Goal: Find specific page/section: Find specific page/section

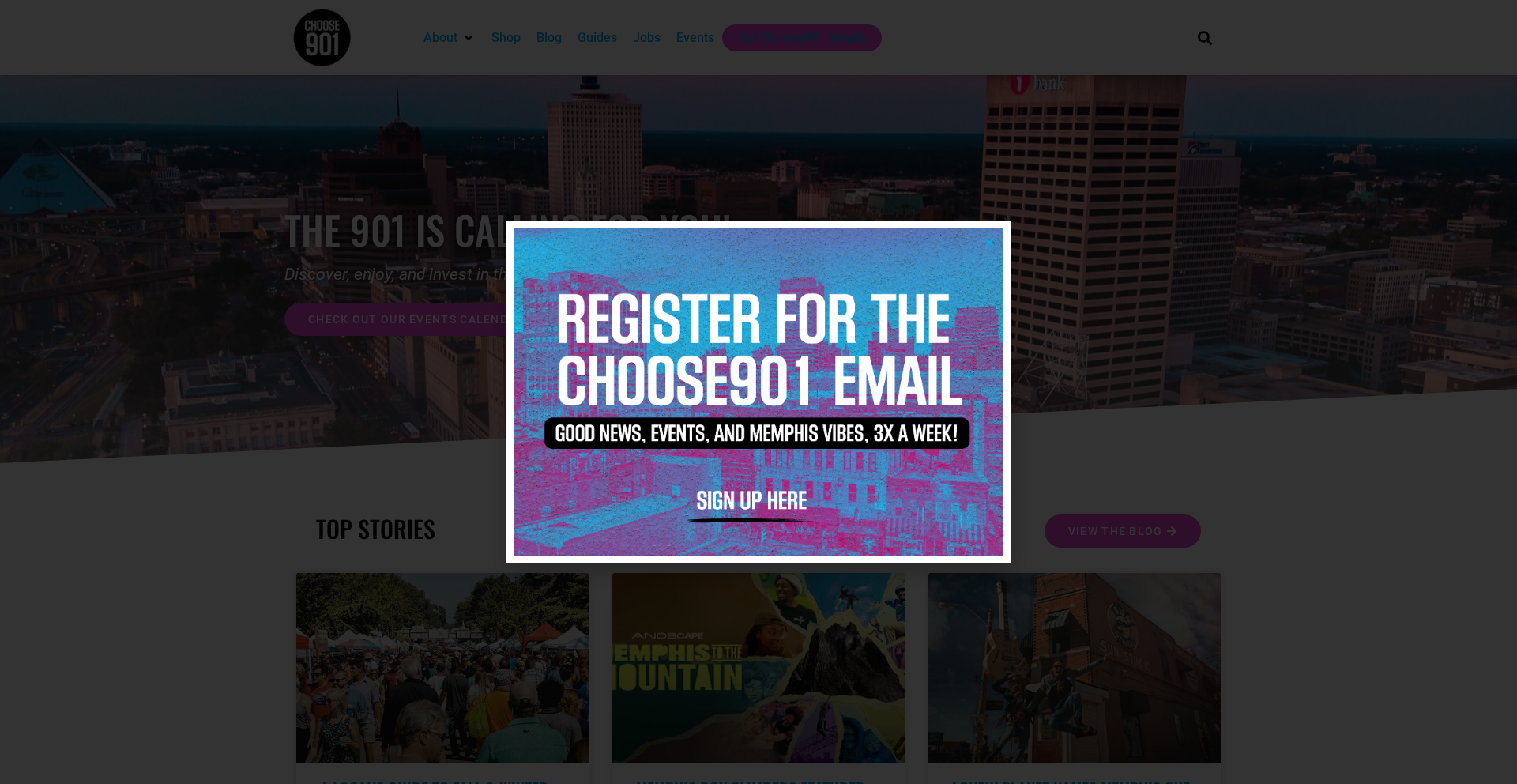
click at [989, 242] on icon "Close" at bounding box center [989, 242] width 12 height 12
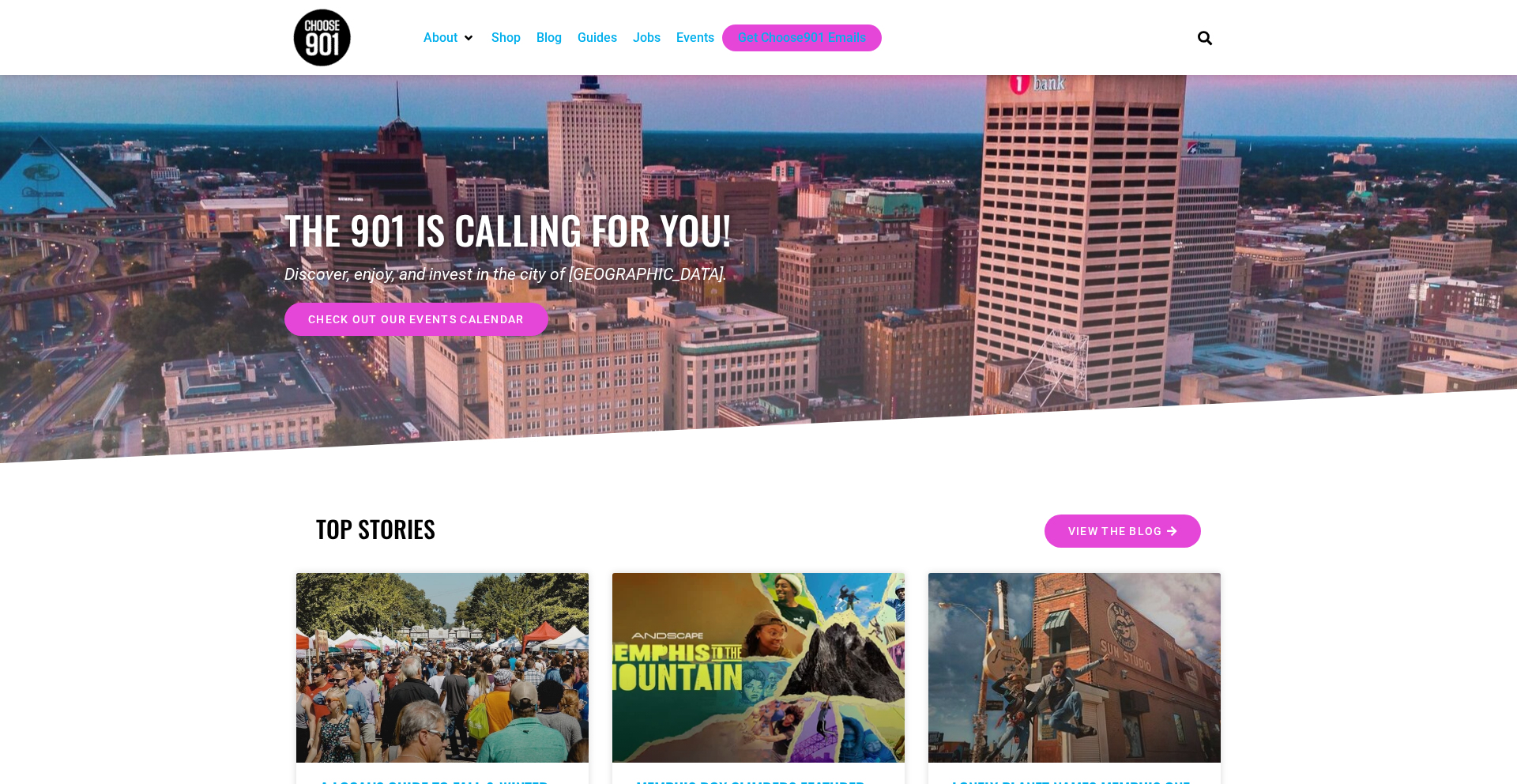
click at [655, 34] on div "Jobs" at bounding box center [646, 37] width 28 height 19
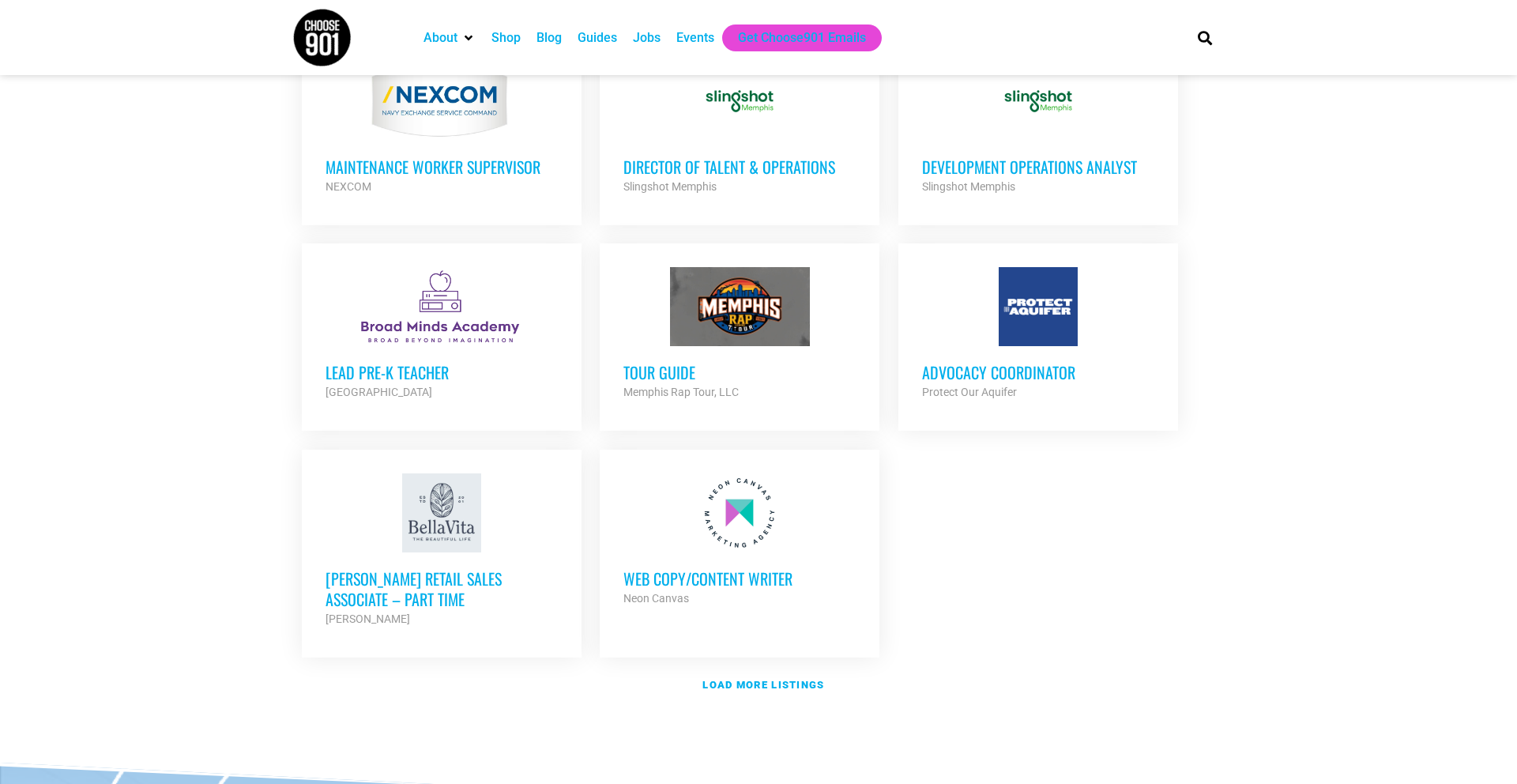
scroll to position [1639, 0]
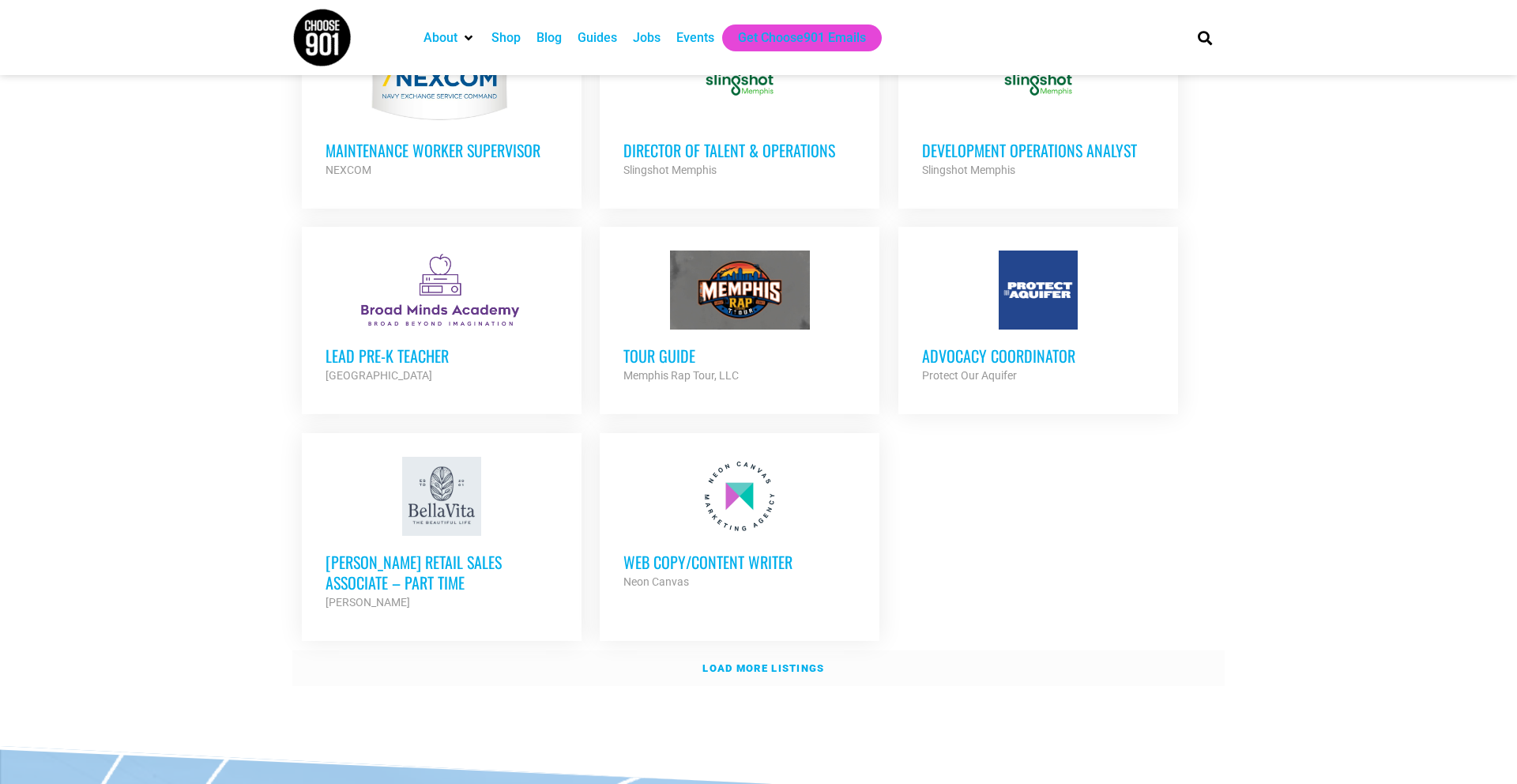
click at [772, 662] on strong "Load more listings" at bounding box center [763, 668] width 122 height 12
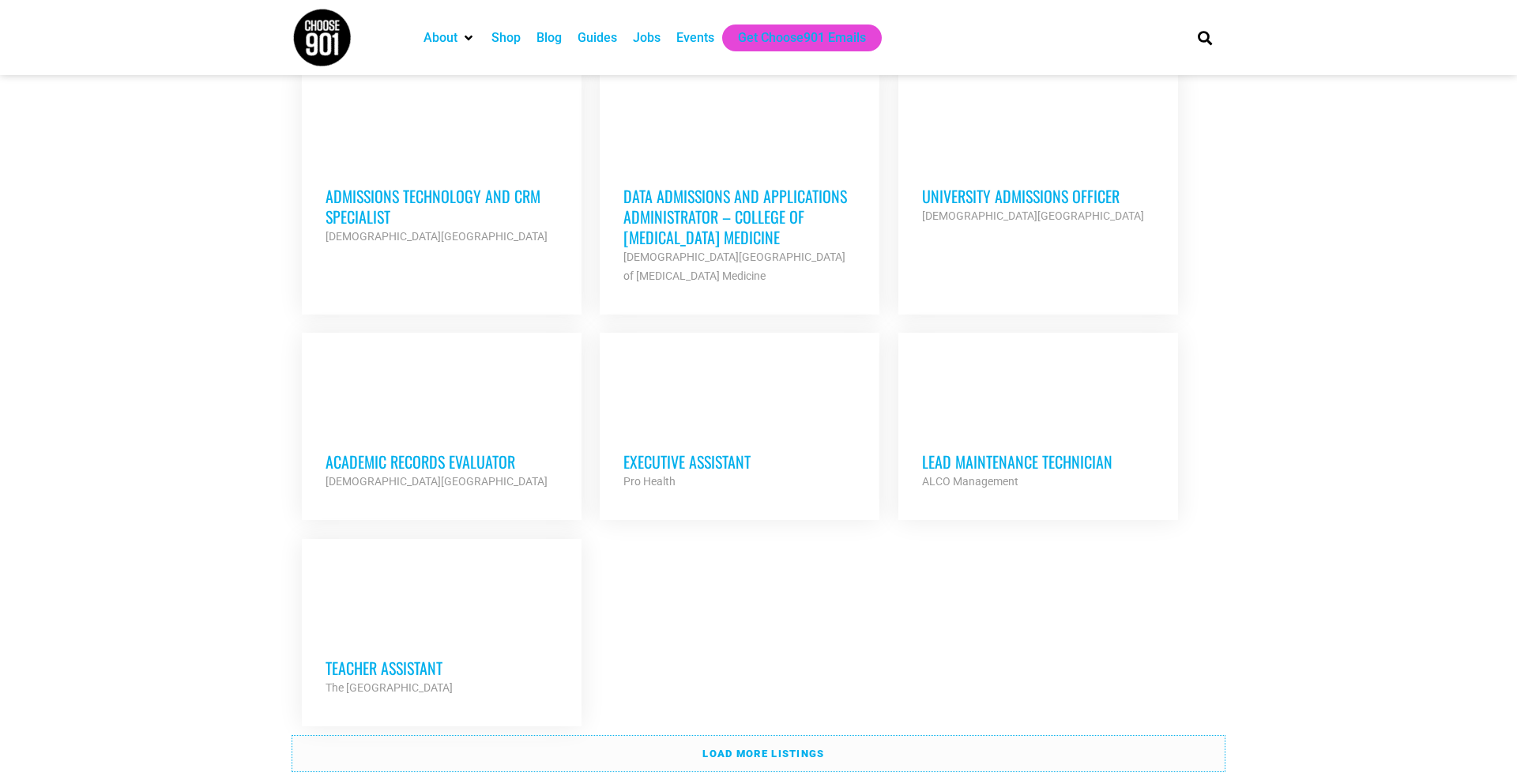
scroll to position [3142, 0]
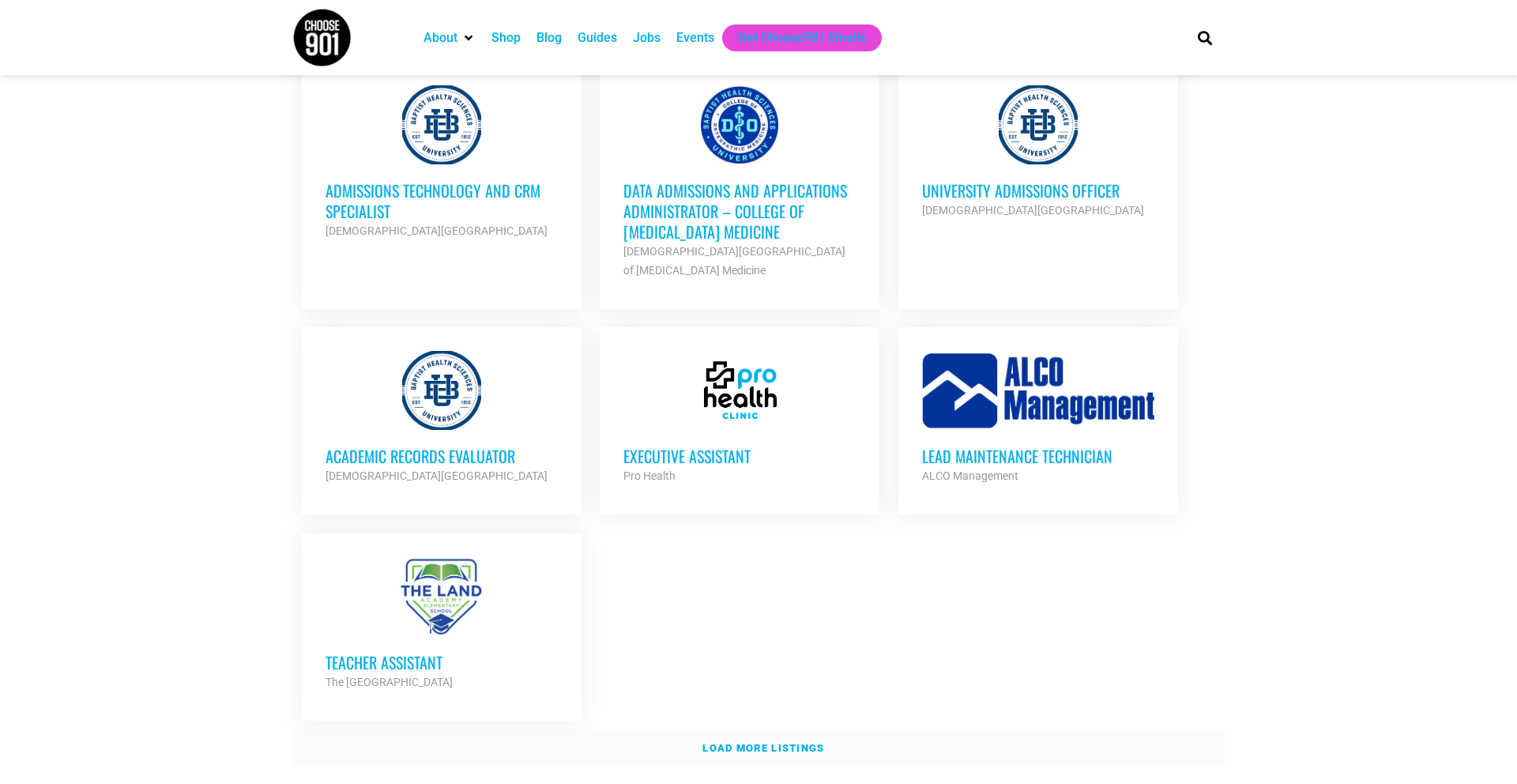
click at [784, 730] on link "Load more listings" at bounding box center [758, 748] width 932 height 36
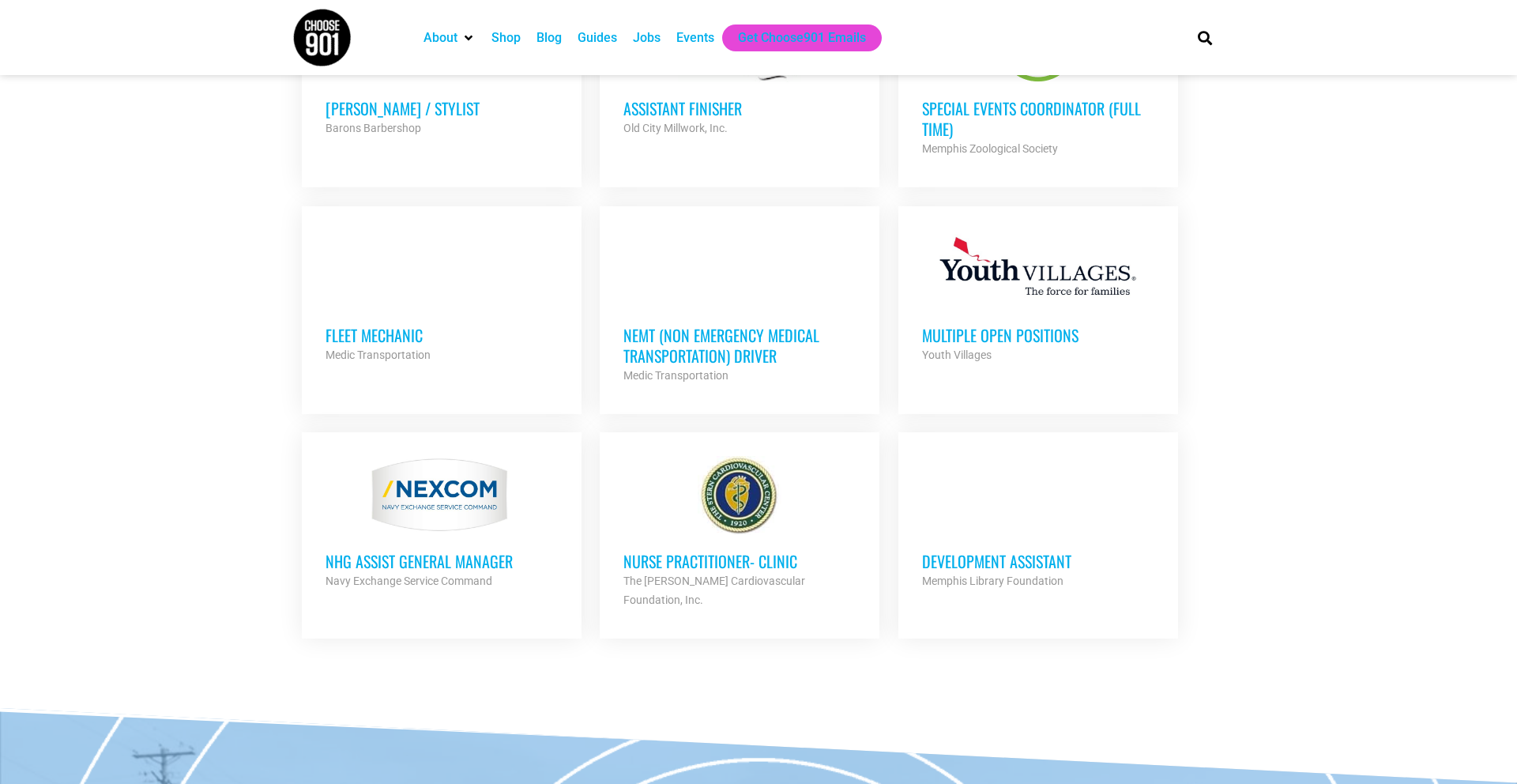
scroll to position [4151, 0]
